Goal: Check status: Check status

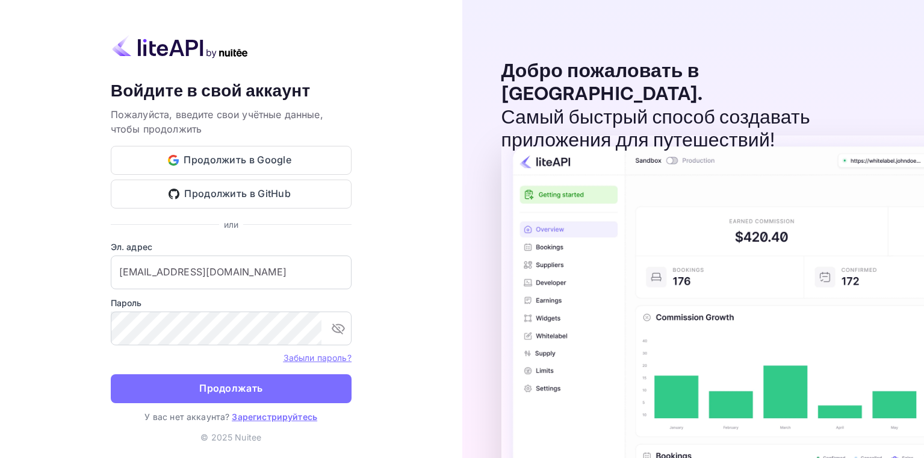
click at [238, 387] on ya-tr-span "Продолжать" at bounding box center [230, 388] width 63 height 16
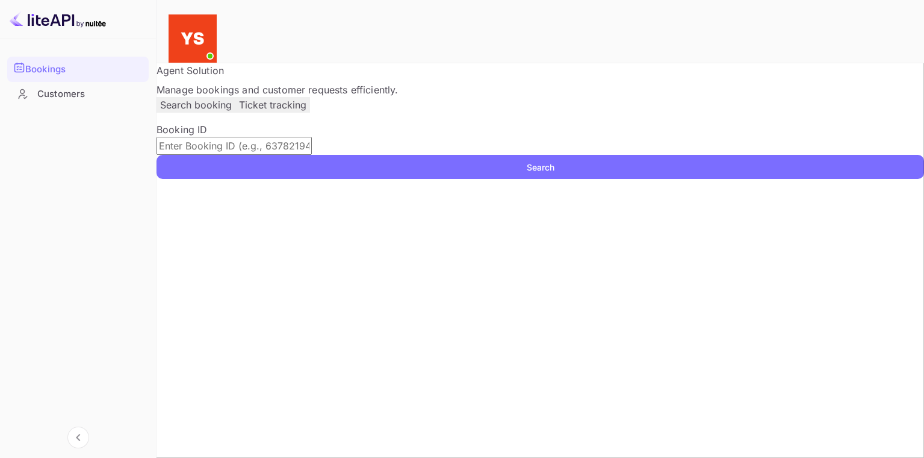
click at [312, 155] on input "text" at bounding box center [234, 146] width 155 height 18
paste input "9525204"
type input "9525204"
drag, startPoint x: 846, startPoint y: 201, endPoint x: 842, endPoint y: 193, distance: 8.9
click at [847, 179] on button "Search" at bounding box center [541, 167] width 768 height 24
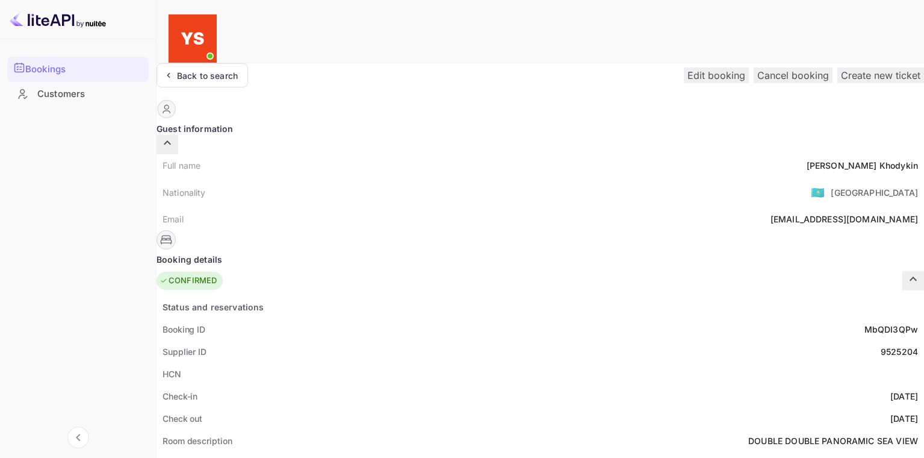
drag, startPoint x: 484, startPoint y: 341, endPoint x: 516, endPoint y: 340, distance: 32.5
click at [518, 362] on div "HCN" at bounding box center [541, 373] width 768 height 22
drag, startPoint x: 471, startPoint y: 347, endPoint x: 410, endPoint y: 344, distance: 60.9
click at [410, 362] on div "HCN" at bounding box center [541, 373] width 768 height 22
drag, startPoint x: 573, startPoint y: 148, endPoint x: 653, endPoint y: 151, distance: 80.1
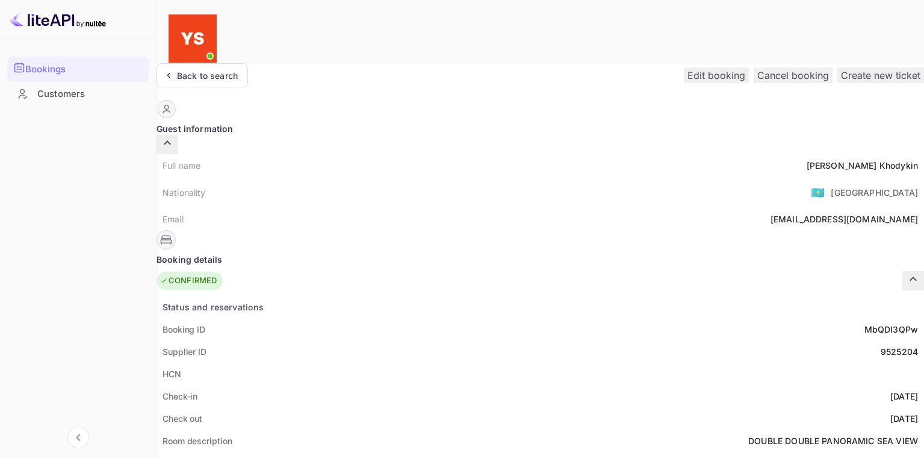
copy div "Booking confirmed"
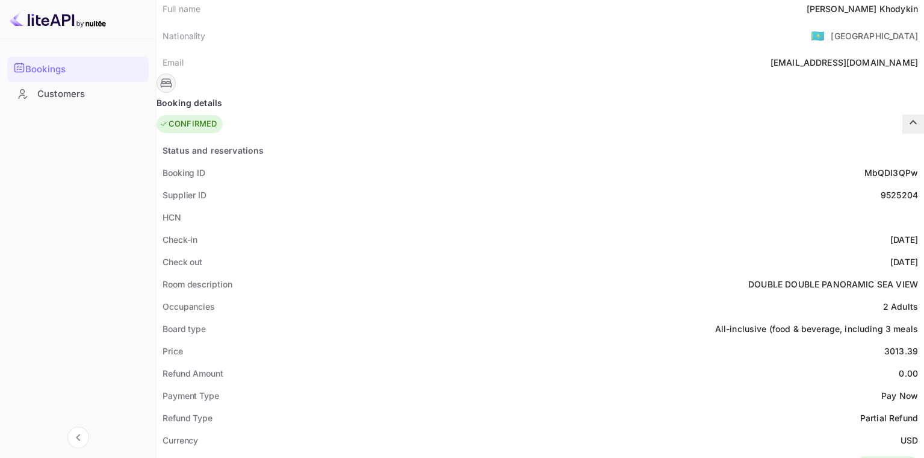
scroll to position [181, 0]
